Goal: Transaction & Acquisition: Purchase product/service

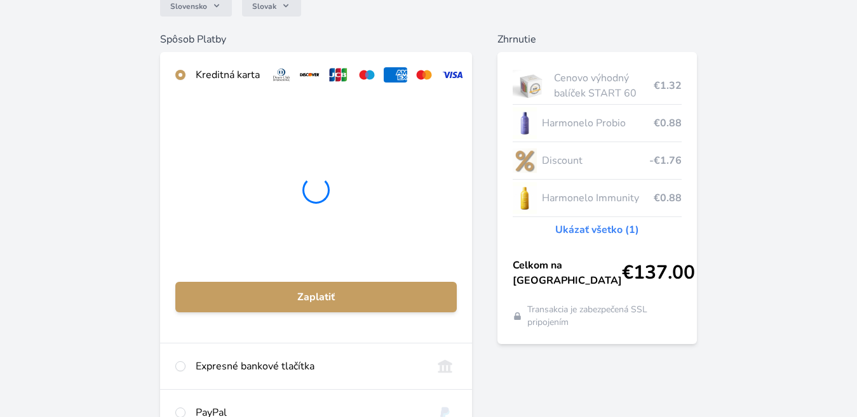
scroll to position [127, 0]
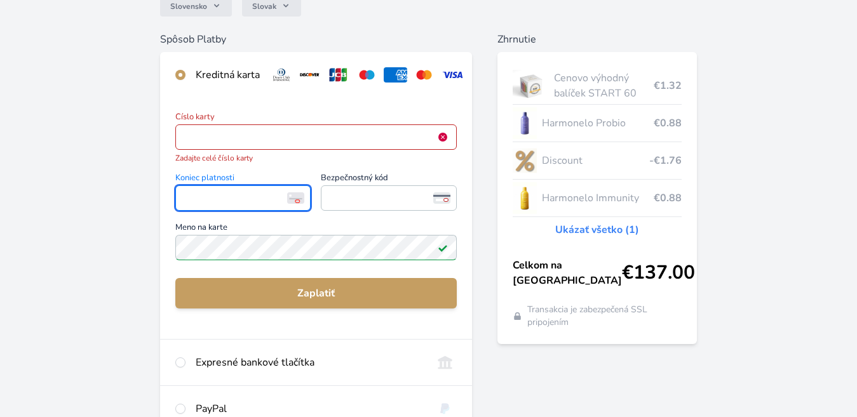
click at [276, 138] on span "<p>Your browser does not support iframes.</p>" at bounding box center [316, 137] width 282 height 25
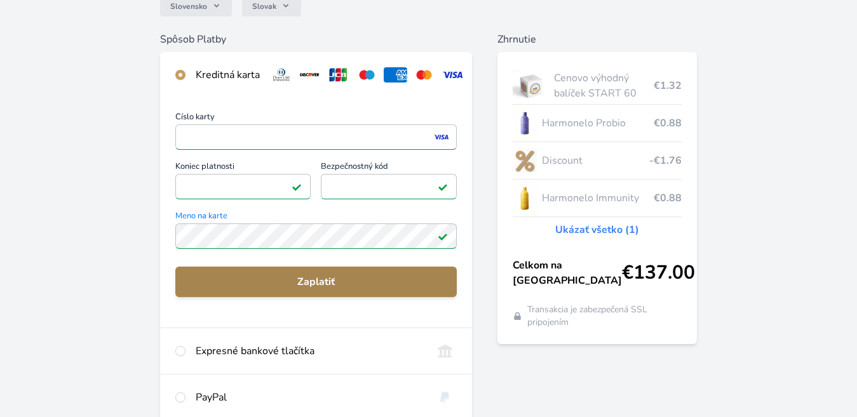
click at [392, 290] on span "Zaplatiť" at bounding box center [316, 281] width 262 height 15
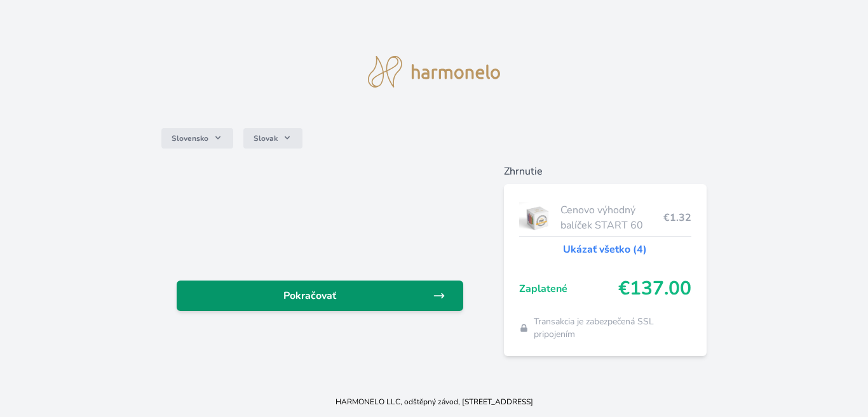
drag, startPoint x: 0, startPoint y: 0, endPoint x: 346, endPoint y: 307, distance: 462.1
click at [396, 299] on span "Pokračovať" at bounding box center [309, 295] width 245 height 15
